Goal: Book appointment/travel/reservation

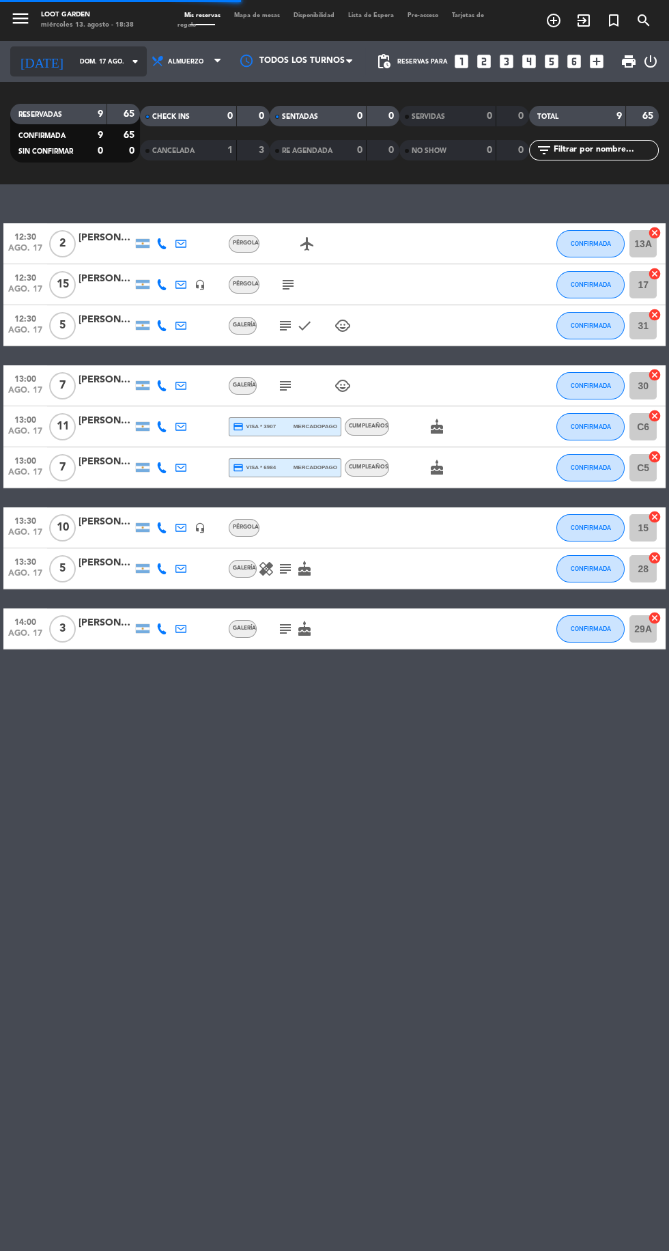
click at [98, 61] on input "dom. 17 ago." at bounding box center [116, 61] width 86 height 21
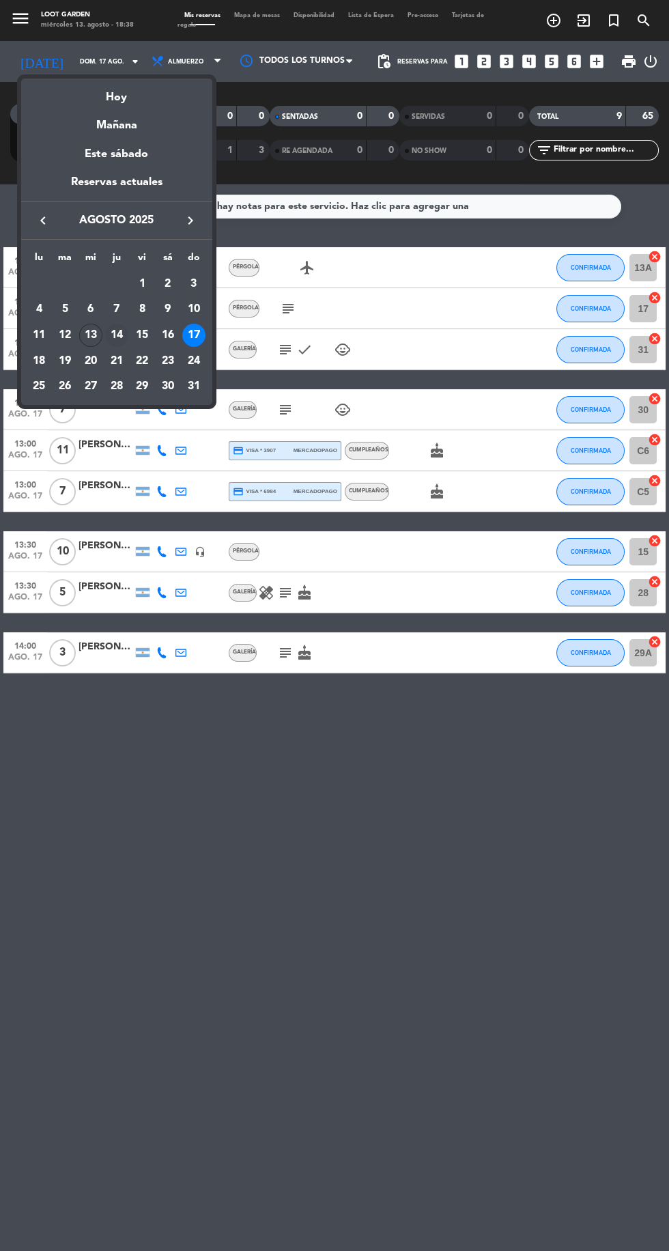
click at [116, 335] on div "14" at bounding box center [116, 335] width 23 height 23
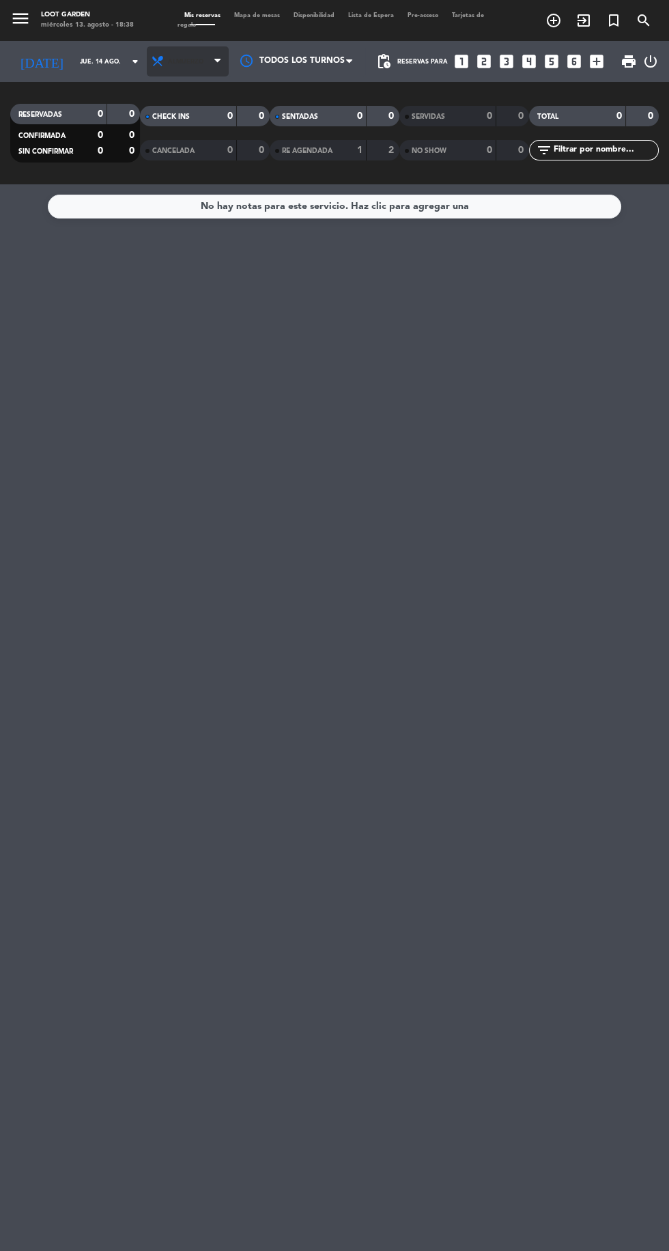
click at [186, 53] on span "Almuerzo" at bounding box center [188, 61] width 82 height 30
click at [165, 150] on div "menu Loot Garden miércoles 13. agosto - 18:38 Mis reservas Mapa de mesas Dispon…" at bounding box center [334, 92] width 669 height 184
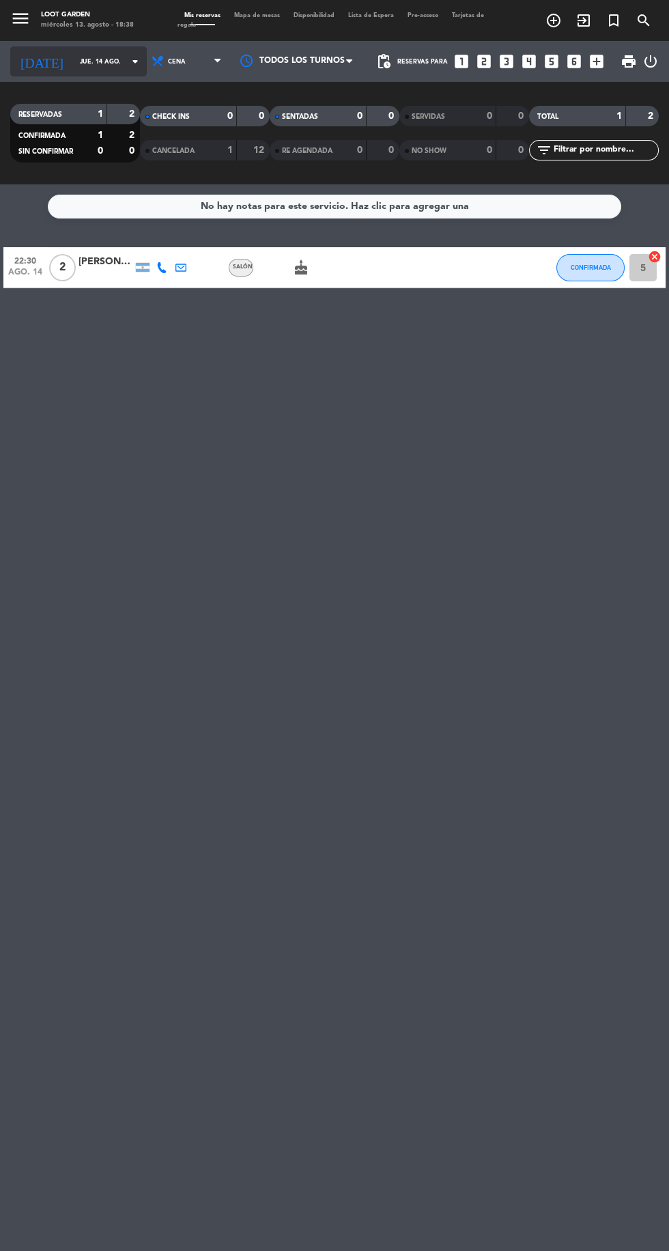
click at [100, 60] on input "jue. 14 ago." at bounding box center [116, 61] width 86 height 21
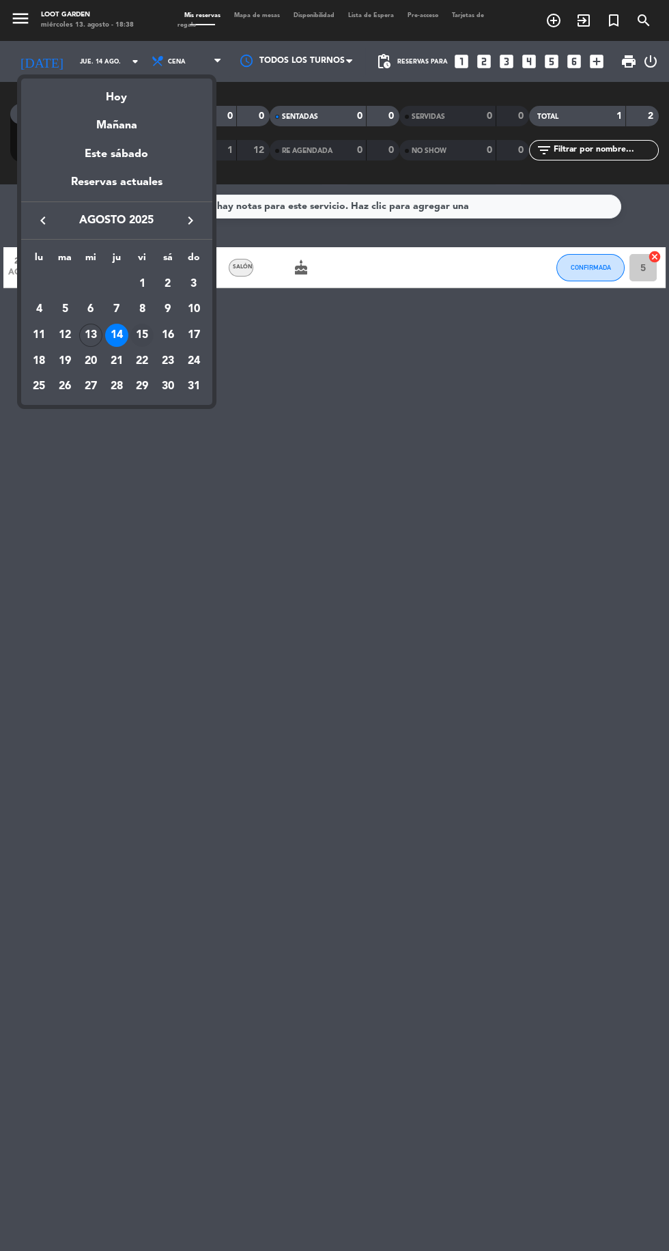
click at [145, 338] on div "15" at bounding box center [141, 335] width 23 height 23
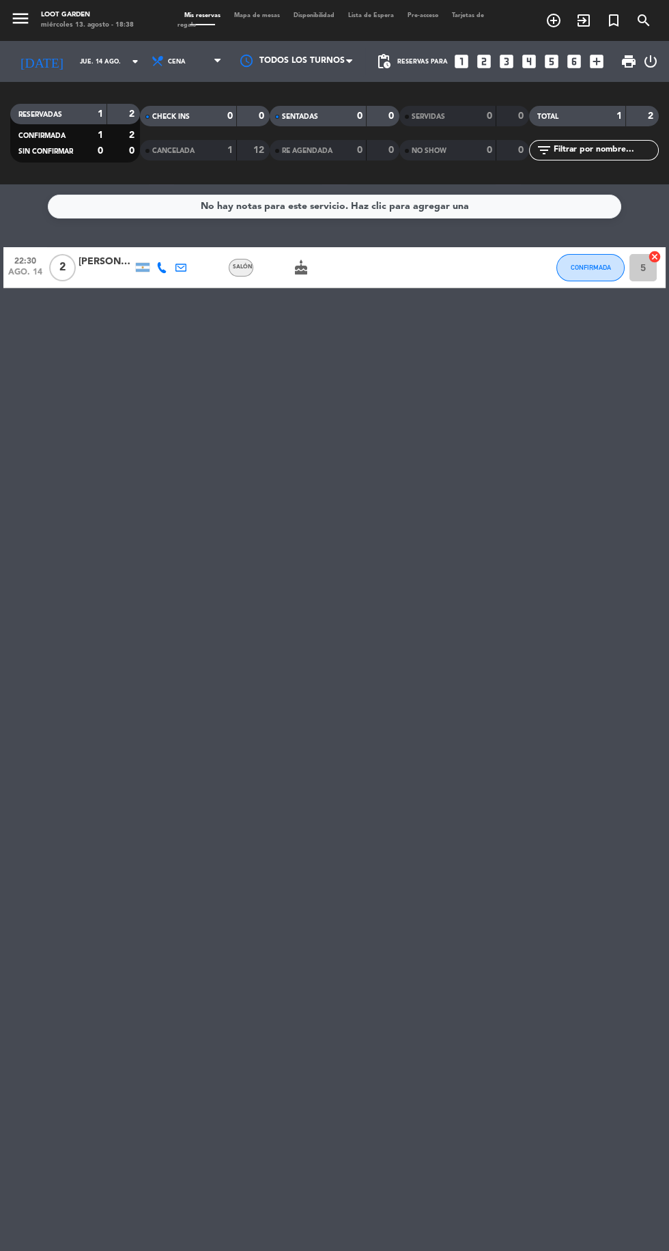
type input "vie. 15 ago."
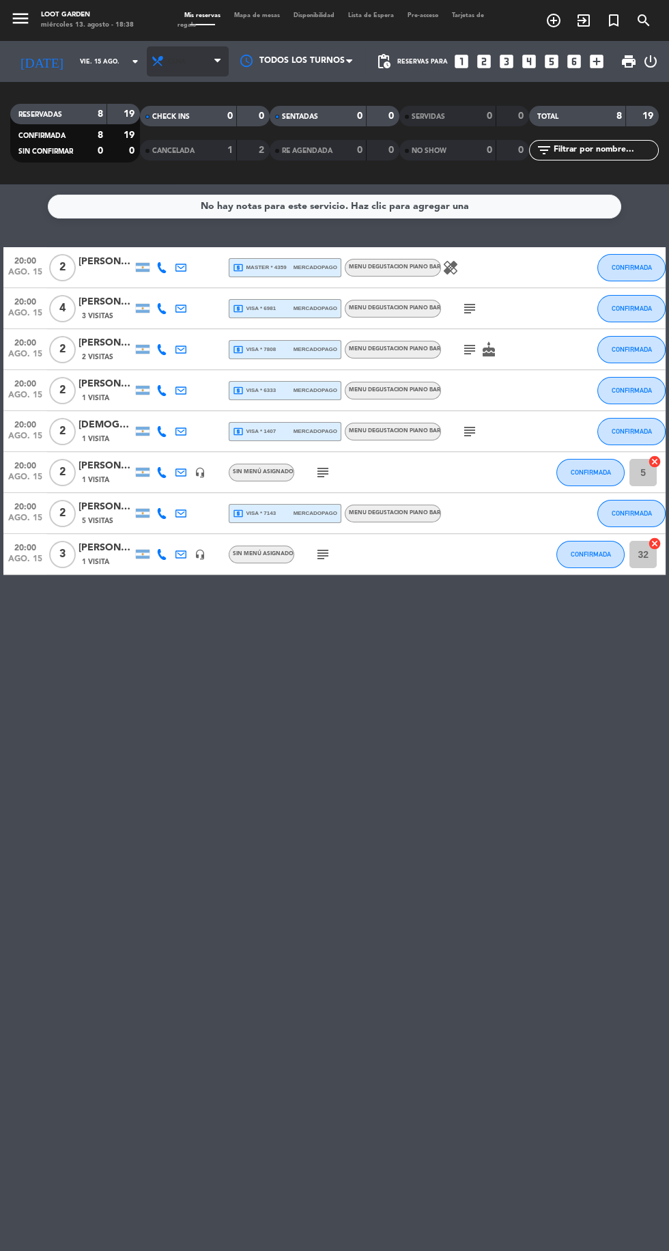
click at [199, 66] on span "Cena" at bounding box center [188, 61] width 82 height 30
click at [180, 122] on div "menu Loot Garden miércoles 13. agosto - 18:38 Mis reservas Mapa de mesas Dispon…" at bounding box center [334, 92] width 669 height 184
